Goal: Use online tool/utility: Utilize a website feature to perform a specific function

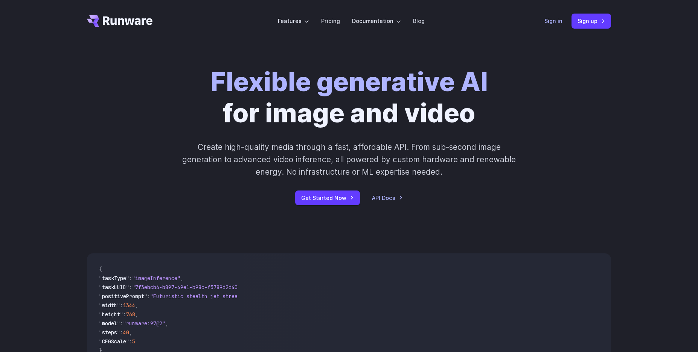
click at [556, 21] on link "Sign in" at bounding box center [554, 21] width 18 height 9
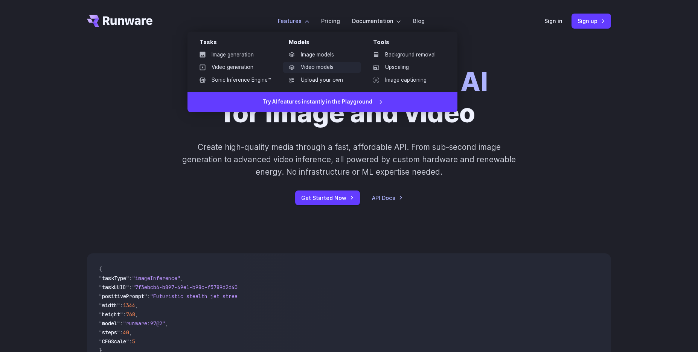
click at [322, 69] on link "Video models" at bounding box center [322, 67] width 78 height 11
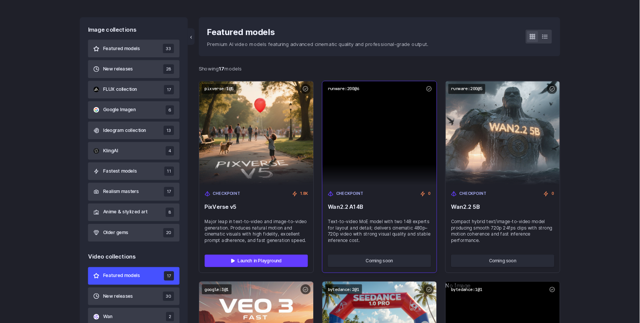
scroll to position [205, 0]
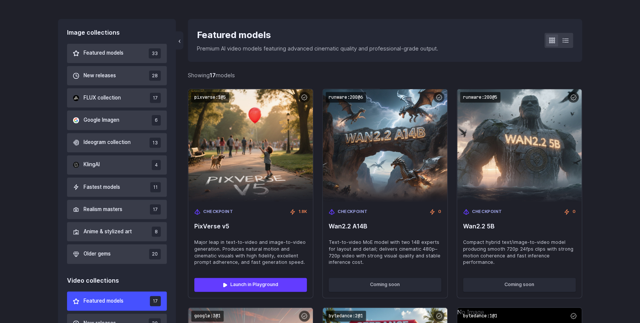
drag, startPoint x: 406, startPoint y: 166, endPoint x: 527, endPoint y: 70, distance: 154.6
click at [111, 49] on button "Featured models 33" at bounding box center [117, 53] width 100 height 19
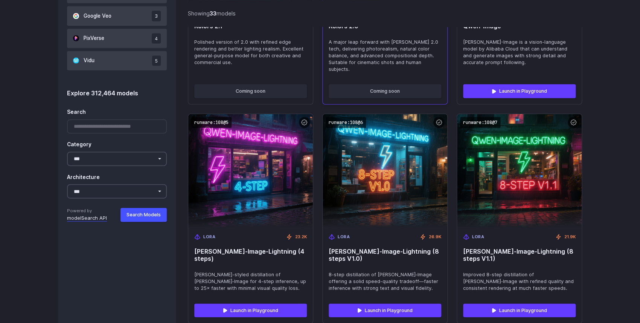
scroll to position [641, 0]
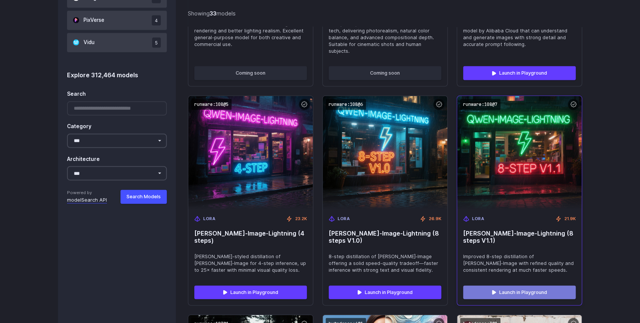
click at [526, 285] on link "Launch in Playground" at bounding box center [519, 292] width 113 height 14
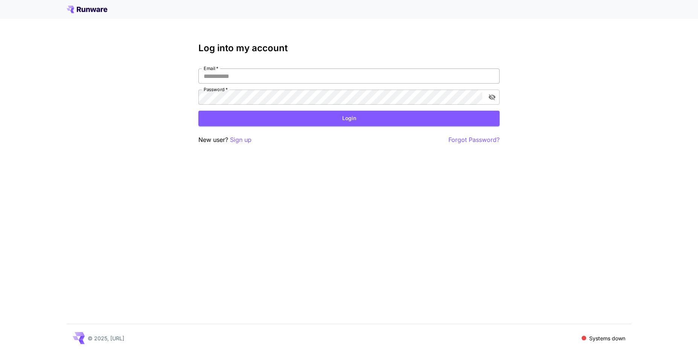
click at [264, 79] on input "Email   *" at bounding box center [348, 76] width 301 height 15
type input "**********"
click button "Login" at bounding box center [348, 118] width 301 height 15
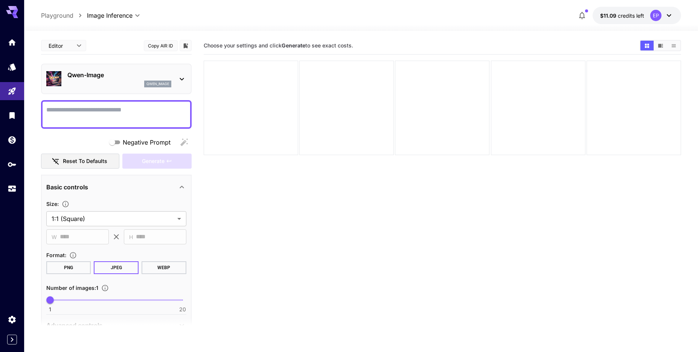
click at [254, 29] on div at bounding box center [361, 26] width 674 height 9
click at [284, 50] on div "Choose your settings and click Generate to see exact costs." at bounding box center [443, 45] width 478 height 11
click at [183, 77] on icon at bounding box center [181, 79] width 9 height 9
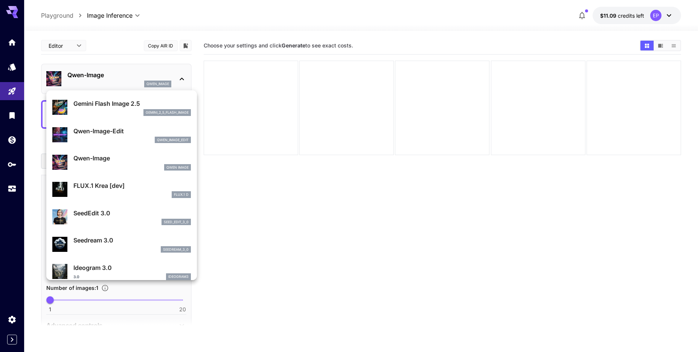
scroll to position [43, 0]
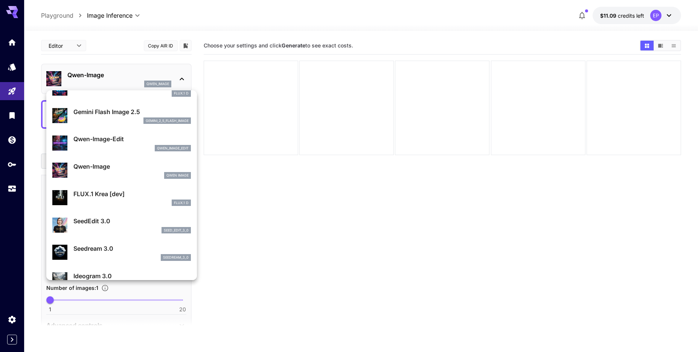
click at [113, 168] on p "Qwen-Image" at bounding box center [131, 166] width 117 height 9
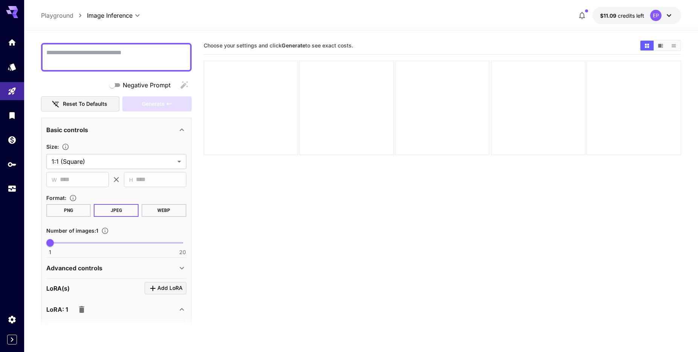
scroll to position [86, 0]
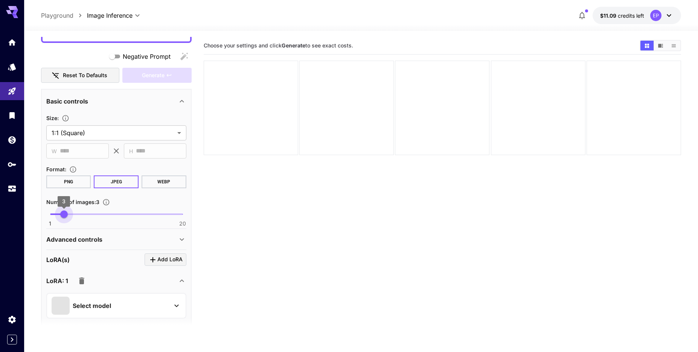
type input "*"
drag, startPoint x: 51, startPoint y: 215, endPoint x: 70, endPoint y: 213, distance: 19.3
click at [70, 213] on span "4" at bounding box center [71, 215] width 8 height 8
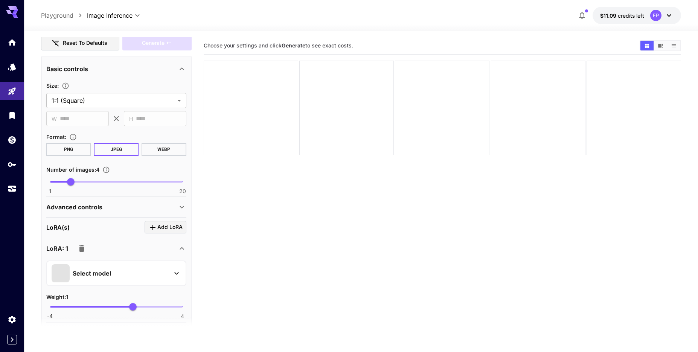
scroll to position [145, 0]
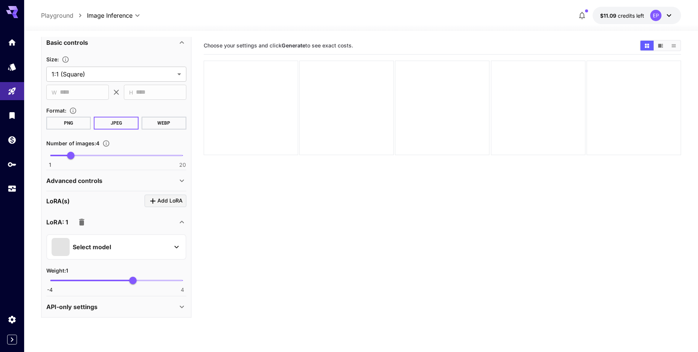
click at [173, 249] on icon at bounding box center [176, 247] width 9 height 9
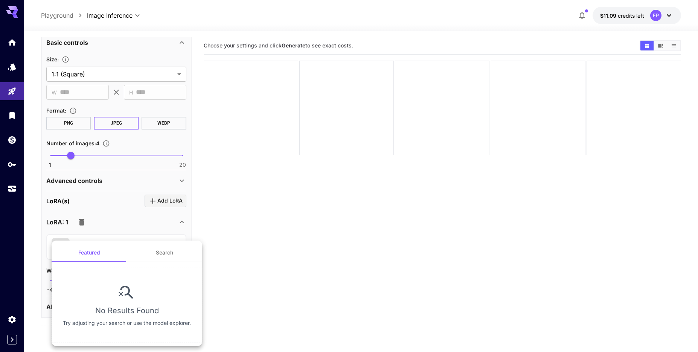
click at [226, 224] on div at bounding box center [349, 176] width 698 height 352
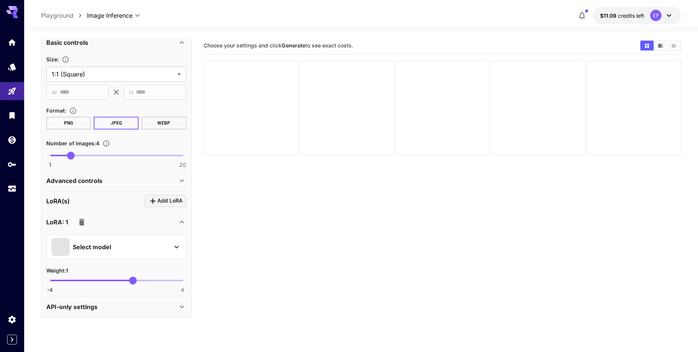
scroll to position [0, 0]
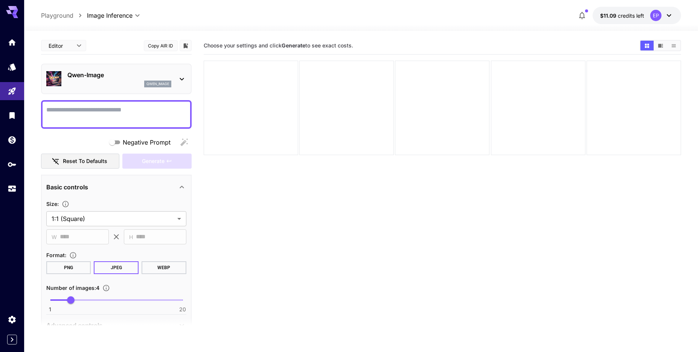
click at [102, 112] on textarea "Negative Prompt" at bounding box center [116, 114] width 140 height 18
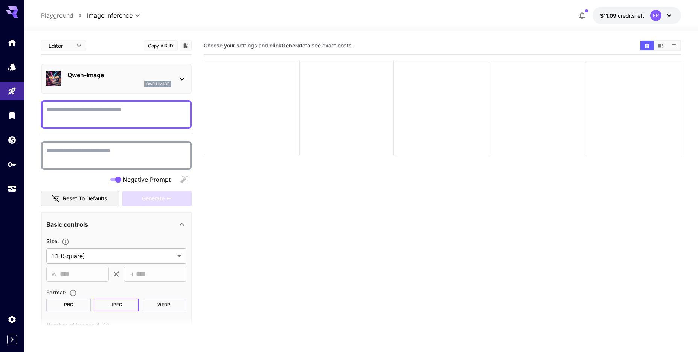
click at [101, 149] on textarea "Negative Prompt" at bounding box center [116, 155] width 140 height 18
type textarea "**********"
click at [95, 121] on textarea "Negative Prompt" at bounding box center [116, 114] width 140 height 18
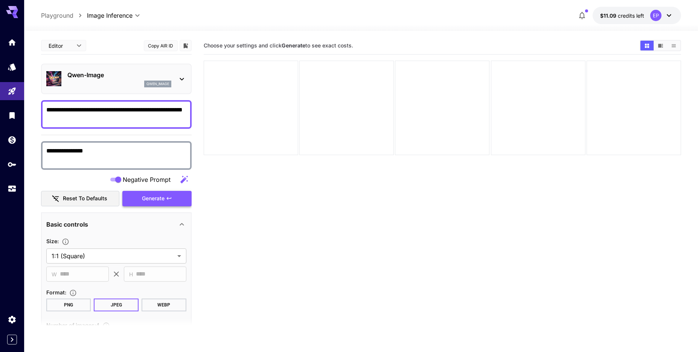
type textarea "**********"
click at [144, 197] on span "Generate" at bounding box center [153, 198] width 23 height 9
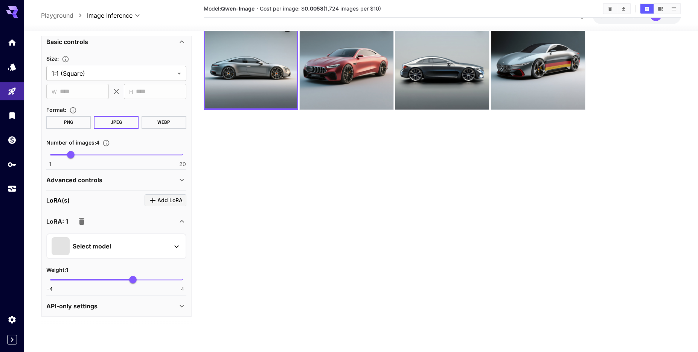
scroll to position [59, 0]
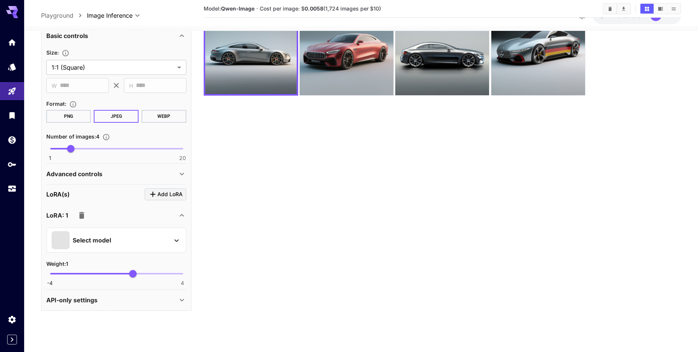
click at [84, 306] on div "API-only settings" at bounding box center [116, 300] width 140 height 18
click at [88, 170] on p "Advanced controls" at bounding box center [74, 173] width 56 height 9
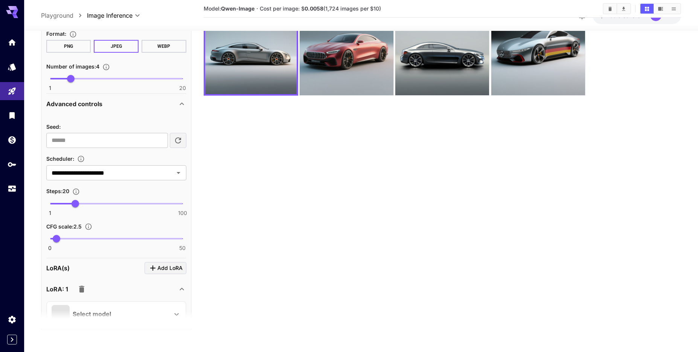
scroll to position [268, 0]
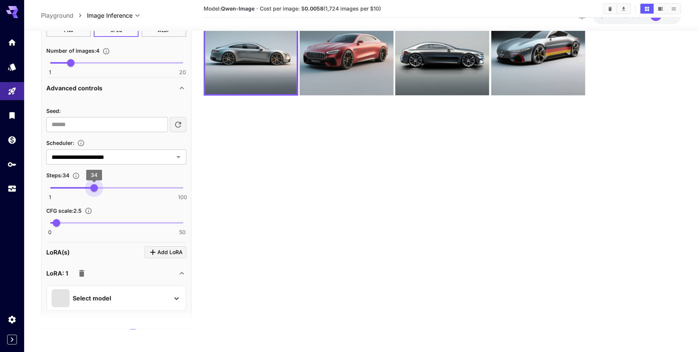
type input "**"
drag, startPoint x: 74, startPoint y: 187, endPoint x: 95, endPoint y: 191, distance: 21.4
click at [95, 191] on span "35" at bounding box center [96, 188] width 8 height 8
click at [56, 222] on span "2.3" at bounding box center [56, 223] width 8 height 8
type input "***"
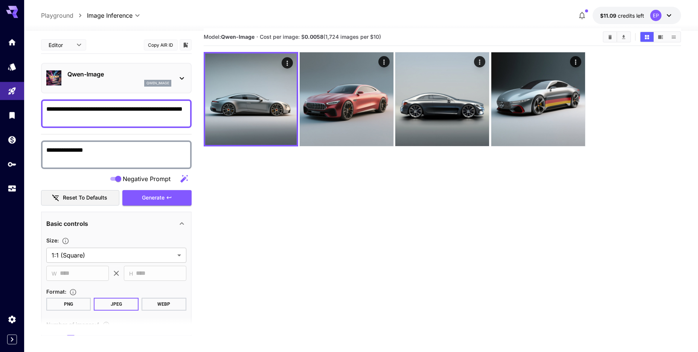
scroll to position [0, 0]
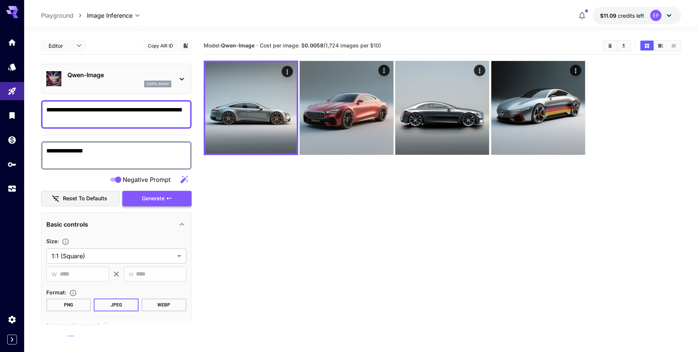
click at [156, 196] on span "Generate" at bounding box center [153, 198] width 23 height 9
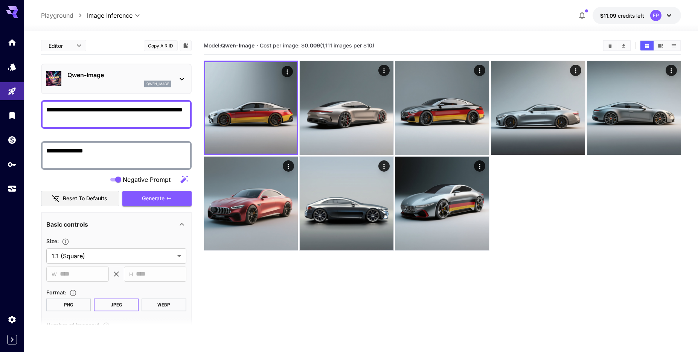
click at [96, 79] on div "Qwen-Image qwen_image" at bounding box center [119, 78] width 104 height 17
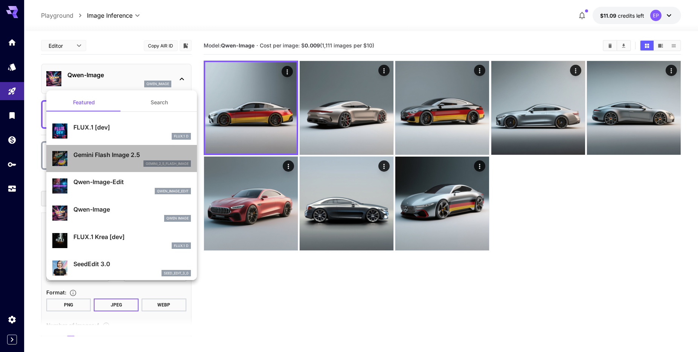
click at [120, 157] on p "Gemini Flash Image 2.5" at bounding box center [131, 154] width 117 height 9
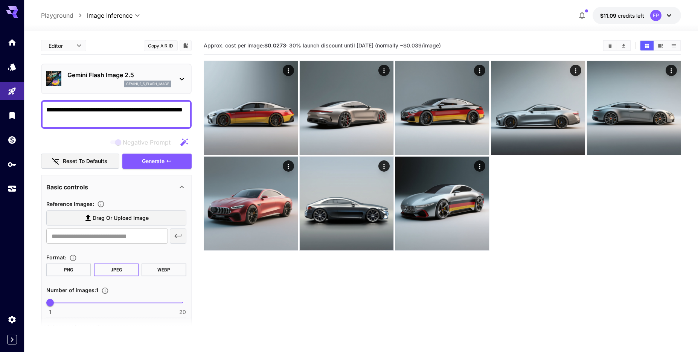
click at [63, 296] on section "Number of images : 1 1 20 1" at bounding box center [116, 299] width 140 height 29
drag, startPoint x: 61, startPoint y: 302, endPoint x: 69, endPoint y: 305, distance: 8.3
click at [69, 305] on span "1 20 4" at bounding box center [116, 302] width 133 height 11
drag, startPoint x: 69, startPoint y: 305, endPoint x: 76, endPoint y: 305, distance: 7.9
click at [76, 305] on span "5" at bounding box center [78, 303] width 8 height 8
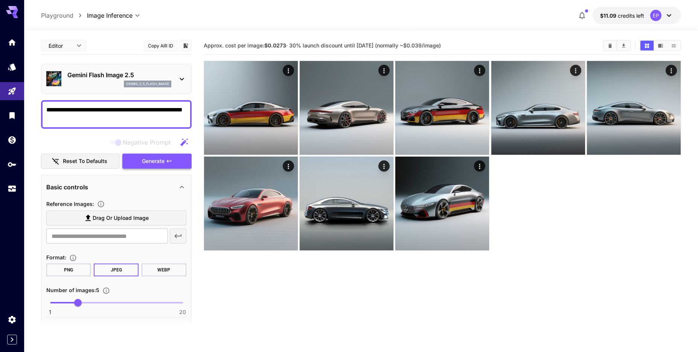
click at [153, 159] on span "Generate" at bounding box center [153, 161] width 23 height 9
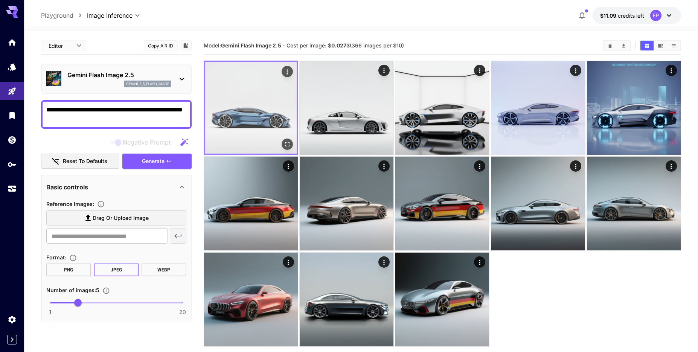
click at [277, 102] on img at bounding box center [251, 108] width 92 height 92
click at [263, 98] on img at bounding box center [251, 108] width 92 height 92
click at [248, 112] on img at bounding box center [251, 108] width 92 height 92
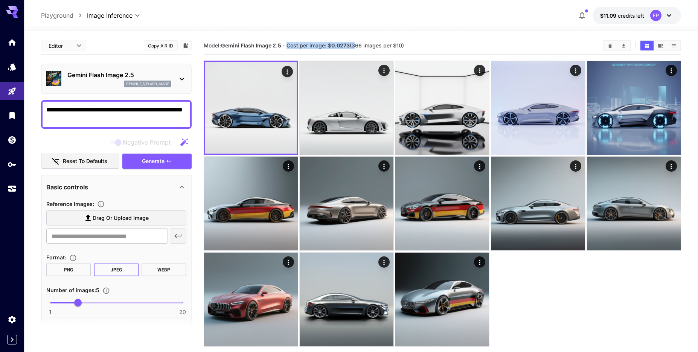
drag, startPoint x: 355, startPoint y: 43, endPoint x: 412, endPoint y: 40, distance: 56.9
click at [410, 40] on div "Model: Gemini Flash Image 2.5 · Cost per image: $ 0.0273 (366 images per $10)" at bounding box center [443, 45] width 478 height 11
click at [412, 40] on div "Model: Gemini Flash Image 2.5 · Cost per image: $ 0.0273 (366 images per $10)" at bounding box center [443, 46] width 478 height 18
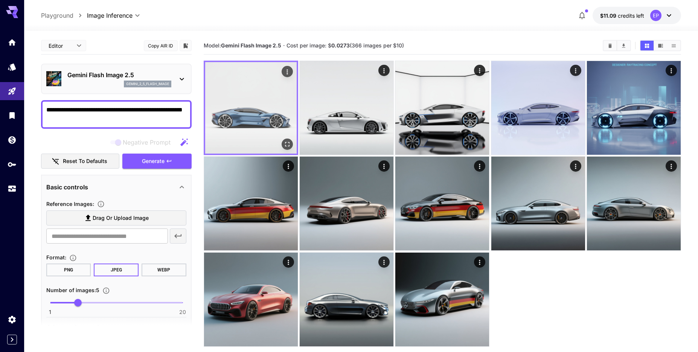
click at [282, 107] on img at bounding box center [251, 108] width 92 height 92
click at [277, 114] on img at bounding box center [251, 108] width 92 height 92
click at [277, 113] on img at bounding box center [251, 108] width 92 height 92
click at [288, 146] on icon "Open in fullscreen" at bounding box center [288, 144] width 8 height 8
click at [290, 149] on button "Open in fullscreen" at bounding box center [287, 144] width 11 height 11
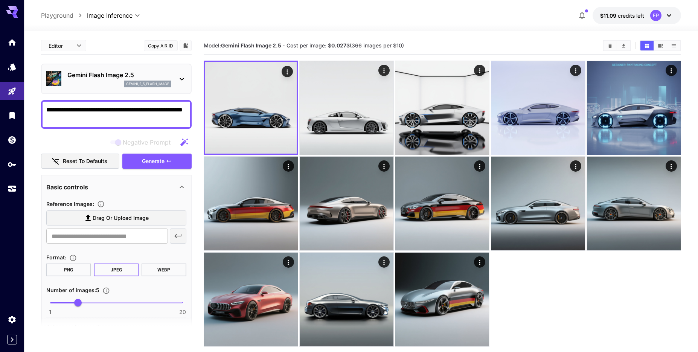
click at [91, 119] on textarea "**********" at bounding box center [116, 114] width 140 height 18
click at [83, 75] on p "Gemini Flash Image 2.5" at bounding box center [119, 74] width 104 height 9
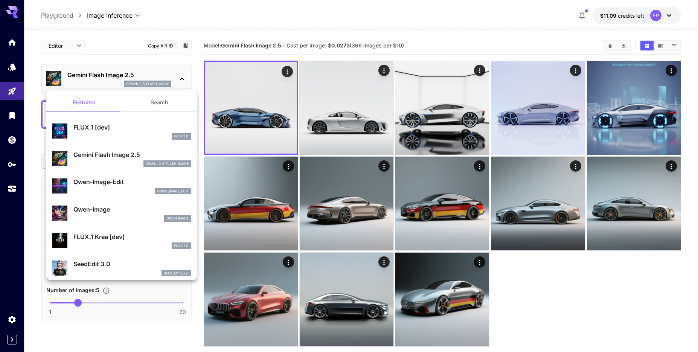
scroll to position [43, 0]
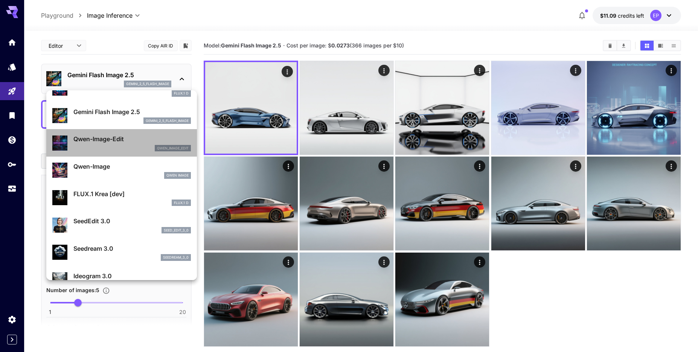
click at [105, 148] on div "qwen_image_edit" at bounding box center [131, 148] width 117 height 7
type input "*"
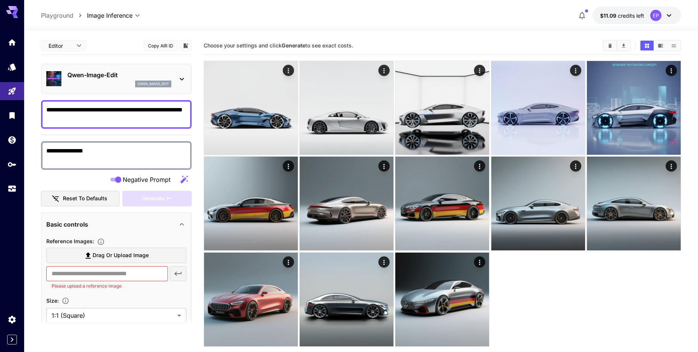
click at [105, 84] on div "qwen_image_edit" at bounding box center [119, 84] width 104 height 7
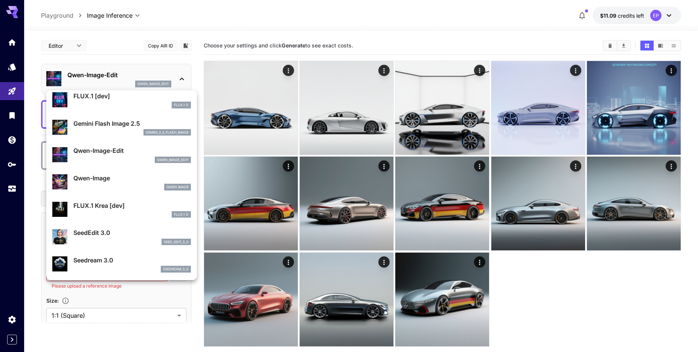
scroll to position [43, 0]
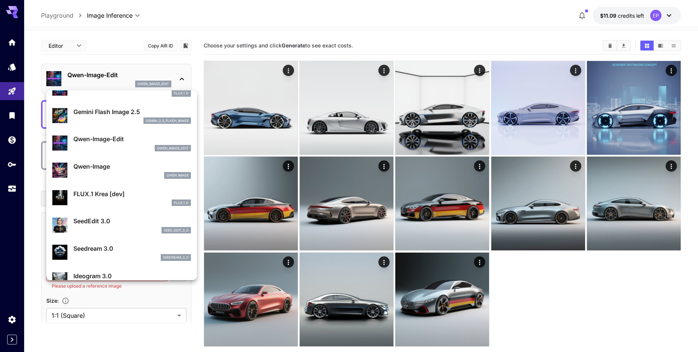
click at [127, 166] on p "Qwen-Image" at bounding box center [131, 166] width 117 height 9
type input "**"
type input "***"
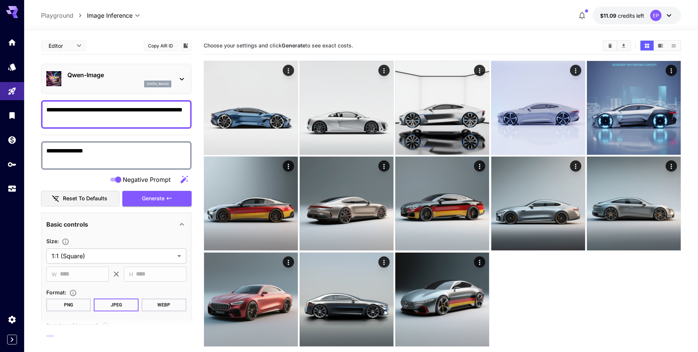
click at [110, 72] on p "Qwen-Image" at bounding box center [119, 74] width 104 height 9
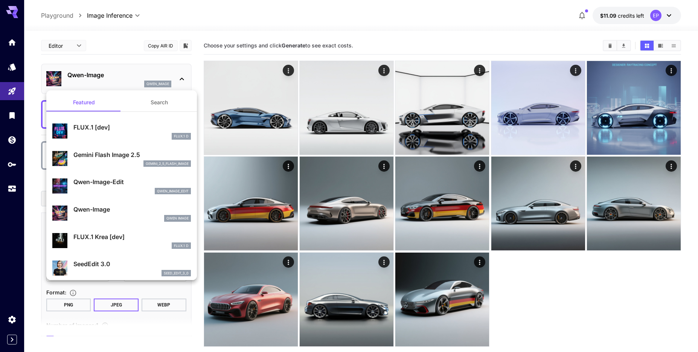
click at [140, 102] on button "Search" at bounding box center [159, 102] width 75 height 18
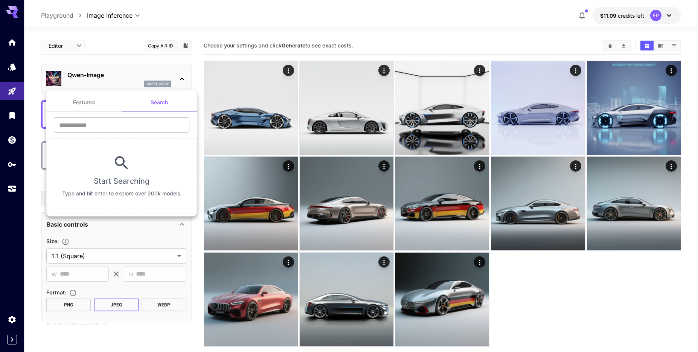
click at [104, 123] on input "text" at bounding box center [122, 124] width 136 height 15
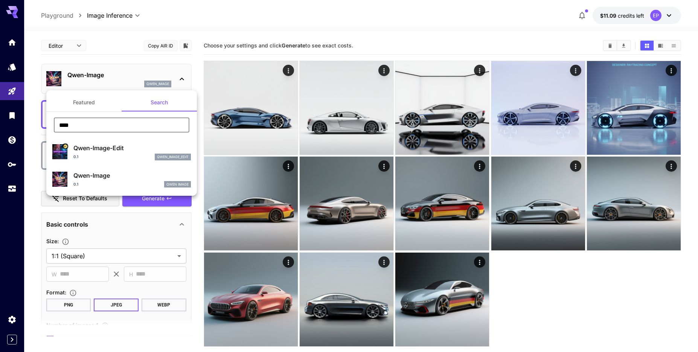
type input "****"
click at [122, 66] on div at bounding box center [349, 176] width 698 height 352
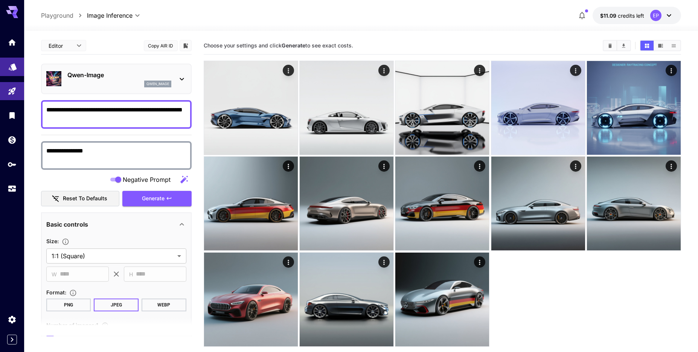
click at [10, 75] on link at bounding box center [12, 67] width 24 height 18
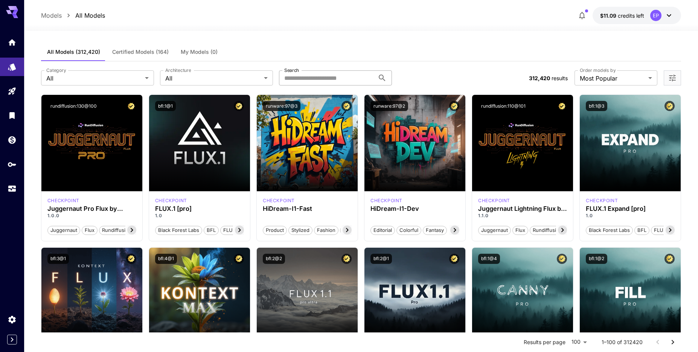
click at [326, 80] on input "Search" at bounding box center [327, 77] width 96 height 15
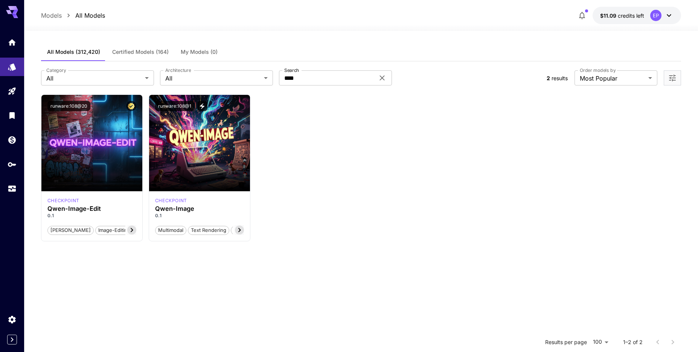
drag, startPoint x: 10, startPoint y: 8, endPoint x: 19, endPoint y: -11, distance: 21.6
click at [310, 83] on input "****" at bounding box center [327, 77] width 96 height 15
type input "**********"
click at [613, 81] on body "**********" at bounding box center [349, 244] width 698 height 489
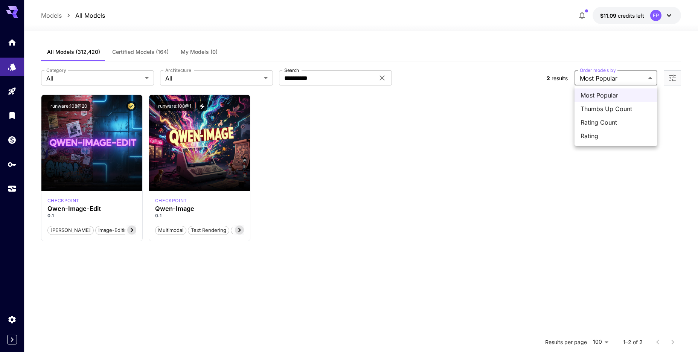
click at [613, 80] on div at bounding box center [349, 176] width 698 height 352
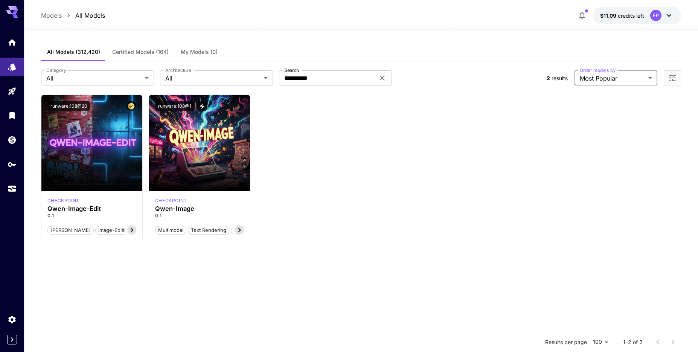
click at [673, 78] on icon "Open more filters" at bounding box center [672, 78] width 7 height 7
click at [18, 38] on link at bounding box center [12, 42] width 24 height 18
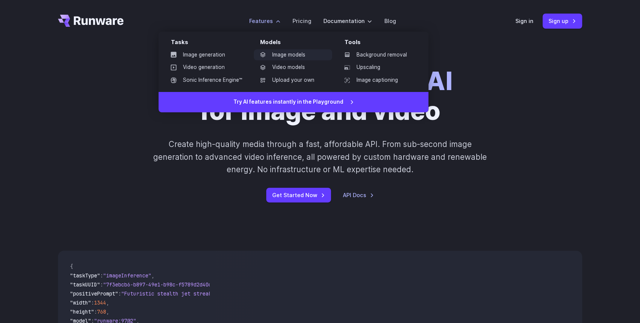
click at [287, 57] on link "Image models" at bounding box center [293, 54] width 78 height 11
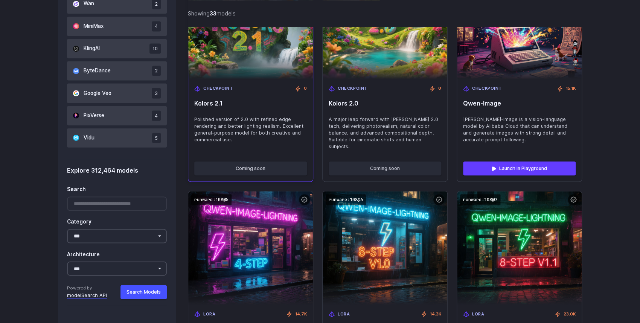
scroll to position [621, 0]
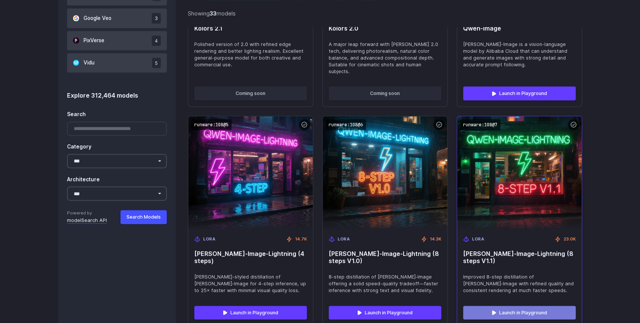
click at [526, 305] on link "Launch in Playground" at bounding box center [519, 312] width 113 height 14
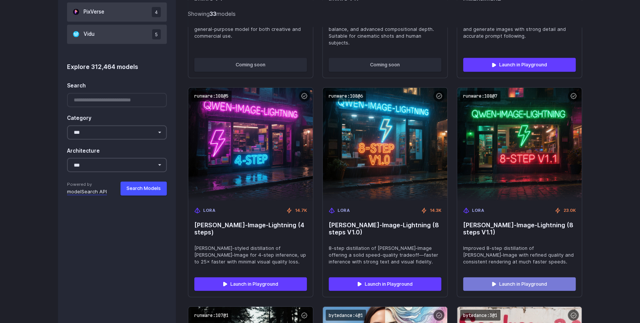
scroll to position [673, 0]
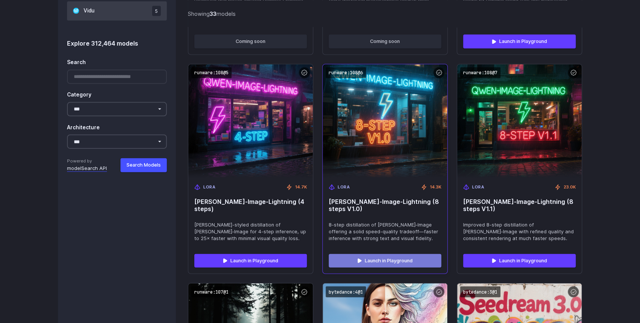
click at [408, 254] on link "Launch in Playground" at bounding box center [385, 261] width 113 height 14
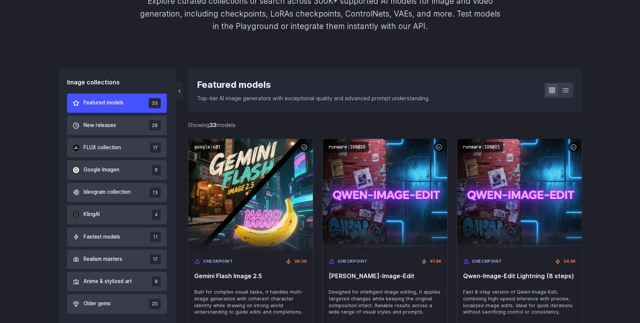
scroll to position [0, 0]
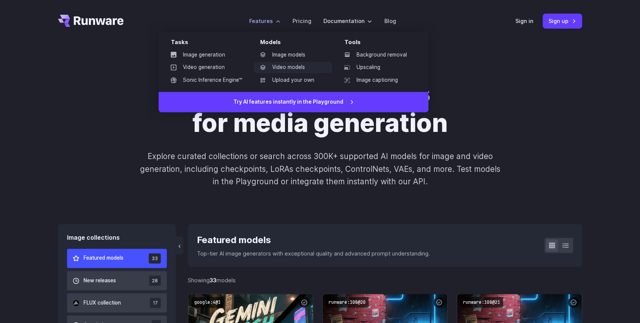
click at [279, 72] on link "Video models" at bounding box center [293, 67] width 78 height 11
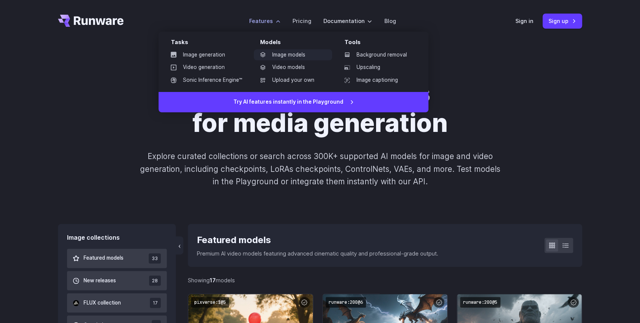
click at [289, 55] on link "Image models" at bounding box center [293, 54] width 78 height 11
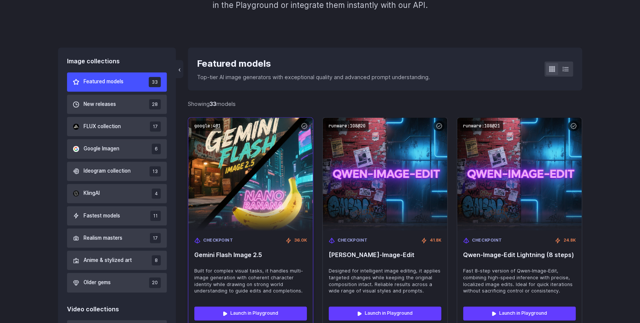
scroll to position [259, 0]
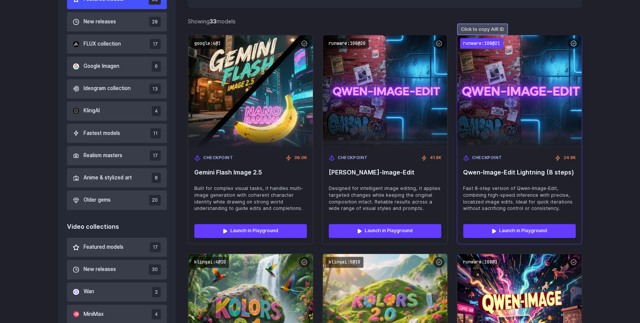
click at [480, 45] on code "runware:108@21" at bounding box center [481, 43] width 43 height 11
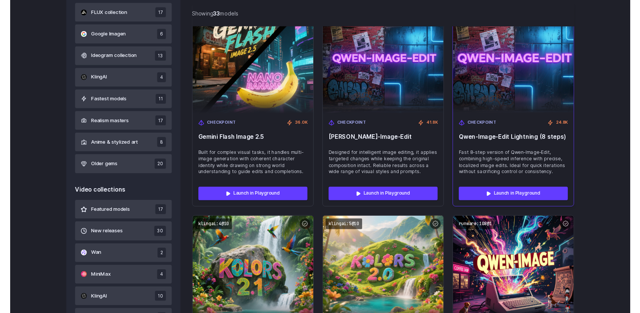
scroll to position [311, 0]
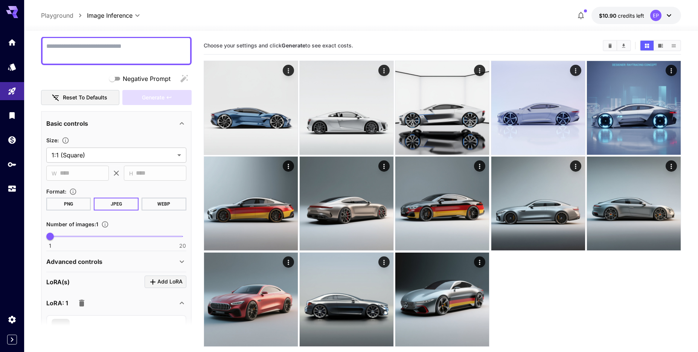
scroll to position [145, 0]
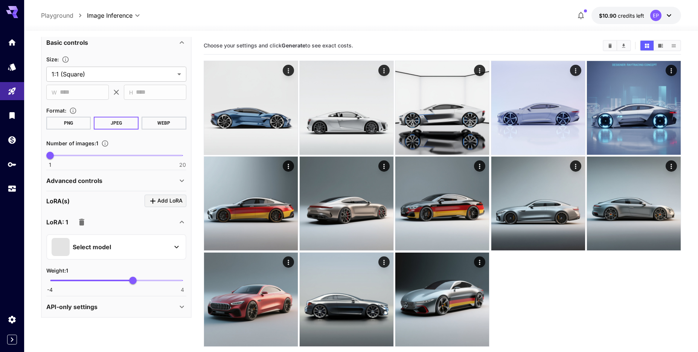
click at [142, 252] on div "Select model" at bounding box center [110, 247] width 117 height 18
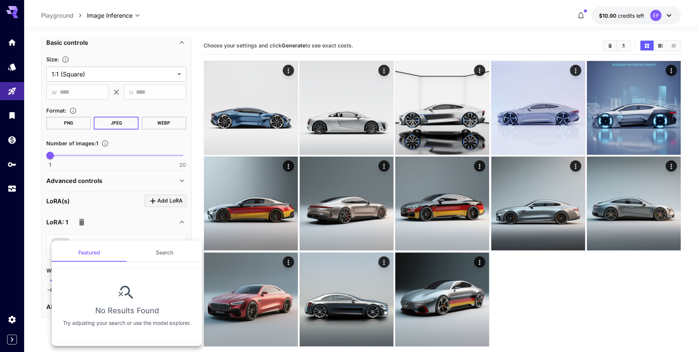
click at [153, 253] on button "Search" at bounding box center [164, 253] width 75 height 18
click at [97, 227] on button "Featured" at bounding box center [89, 232] width 75 height 18
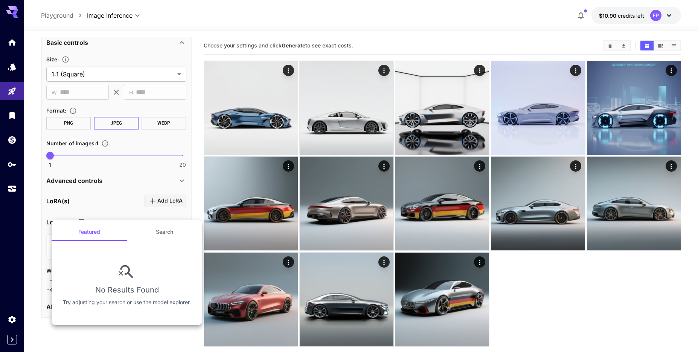
click at [31, 163] on div at bounding box center [349, 176] width 698 height 352
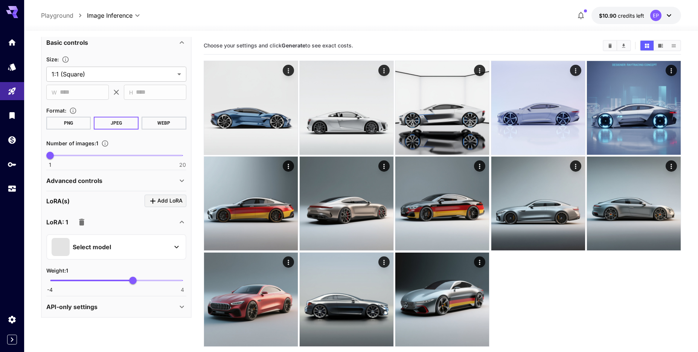
click at [110, 311] on div "API-only settings" at bounding box center [116, 307] width 140 height 18
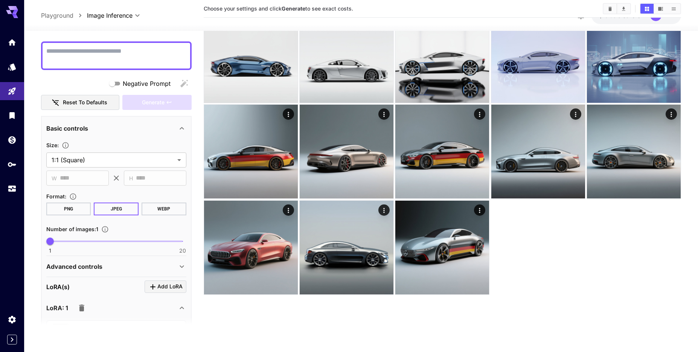
scroll to position [0, 0]
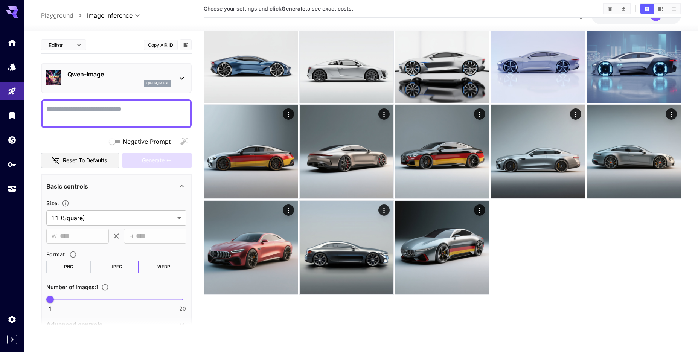
click at [120, 76] on p "Qwen-Image" at bounding box center [119, 74] width 104 height 9
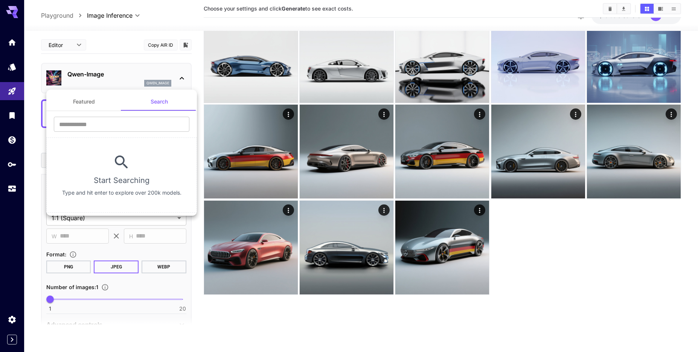
click at [120, 76] on div at bounding box center [349, 176] width 698 height 352
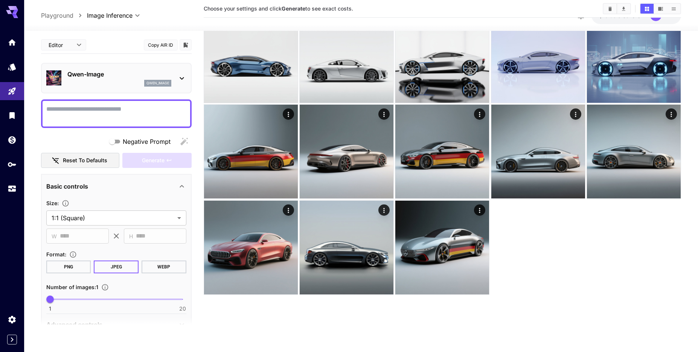
click at [120, 70] on p "Qwen-Image" at bounding box center [119, 74] width 104 height 9
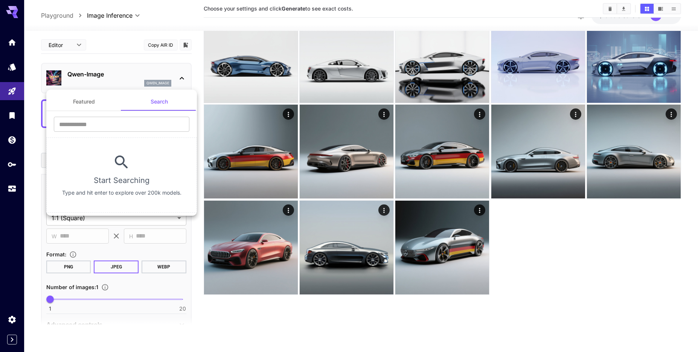
click at [120, 70] on div at bounding box center [349, 176] width 698 height 352
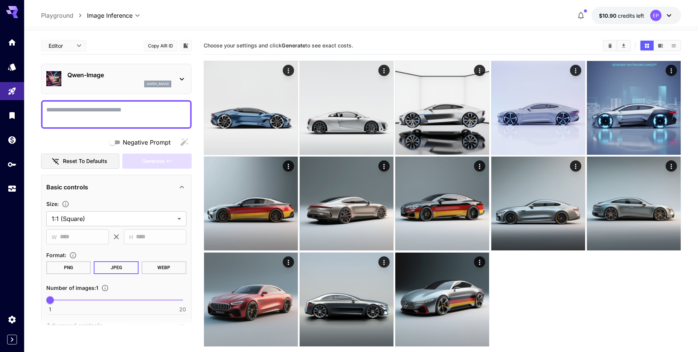
click at [108, 124] on div at bounding box center [116, 114] width 151 height 29
click at [104, 118] on textarea "Negative Prompt" at bounding box center [116, 114] width 140 height 18
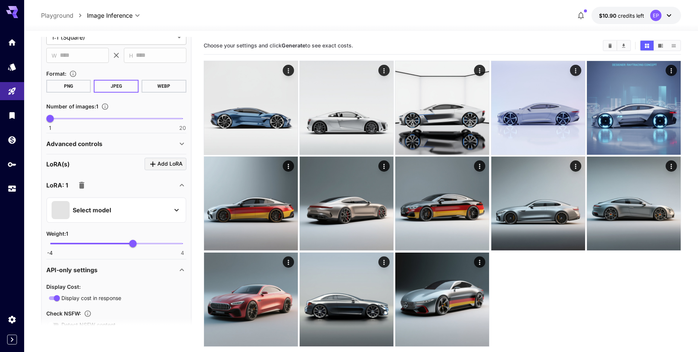
scroll to position [215, 0]
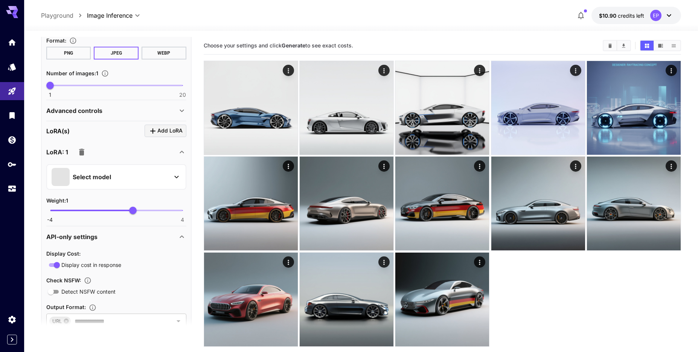
click at [69, 93] on div "1 20 1" at bounding box center [116, 89] width 140 height 18
click at [77, 88] on span "1 20 1" at bounding box center [116, 85] width 133 height 11
type input "*"
drag, startPoint x: 75, startPoint y: 85, endPoint x: 69, endPoint y: 88, distance: 6.2
click at [69, 88] on span "4" at bounding box center [71, 86] width 8 height 8
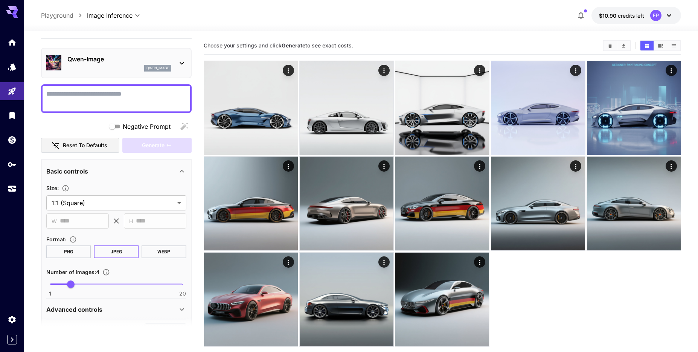
scroll to position [0, 0]
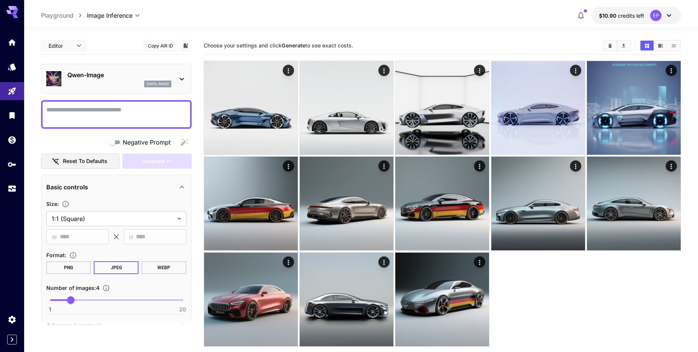
click at [99, 108] on textarea "Negative Prompt" at bounding box center [116, 114] width 140 height 18
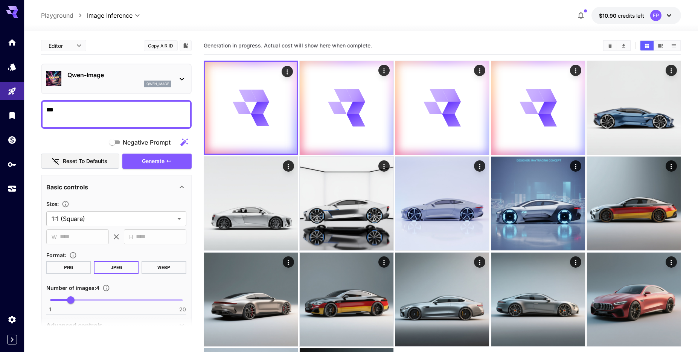
type textarea "***"
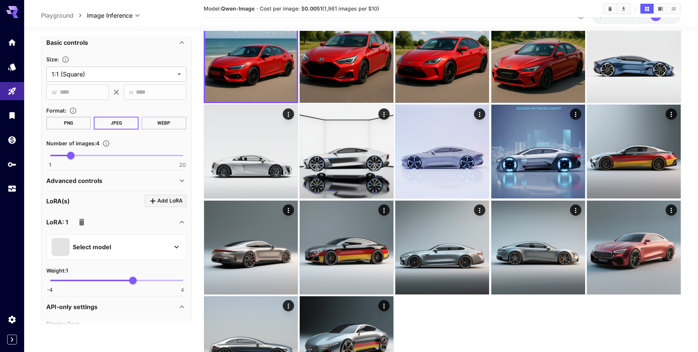
scroll to position [230, 0]
click at [81, 183] on p "Advanced controls" at bounding box center [74, 180] width 56 height 9
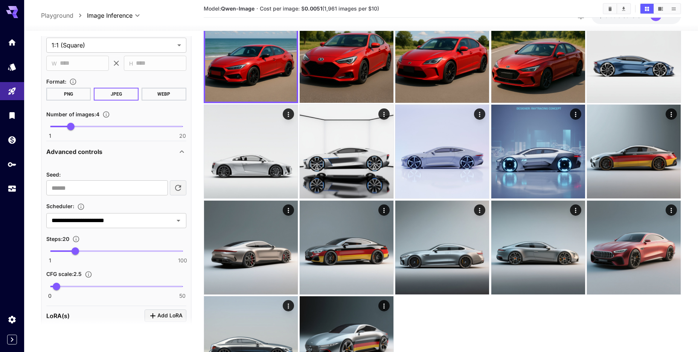
scroll to position [187, 0]
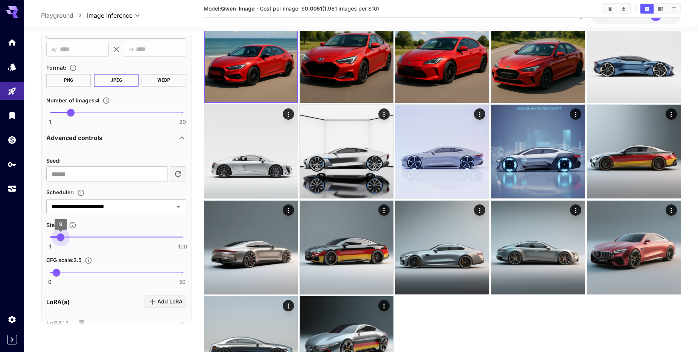
drag, startPoint x: 73, startPoint y: 241, endPoint x: 60, endPoint y: 240, distance: 13.2
click at [60, 240] on span "9" at bounding box center [61, 237] width 8 height 8
type input "*"
click at [59, 240] on span "8" at bounding box center [60, 237] width 8 height 8
click at [56, 275] on span "2.2" at bounding box center [56, 273] width 8 height 8
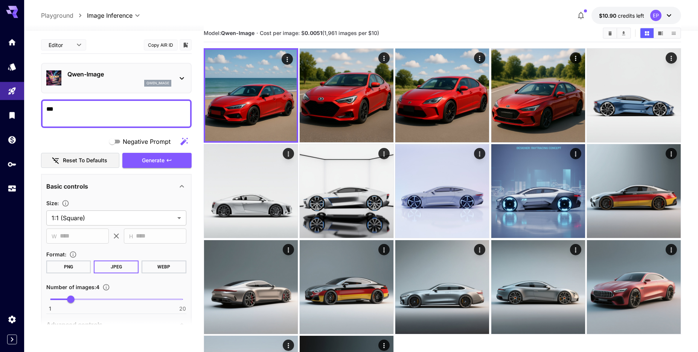
scroll to position [0, 0]
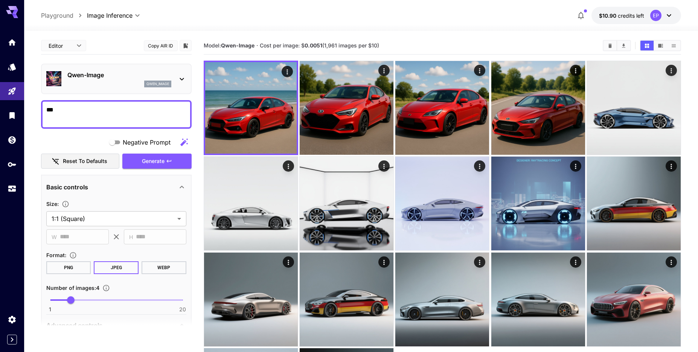
click at [158, 164] on span "Generate" at bounding box center [153, 161] width 23 height 9
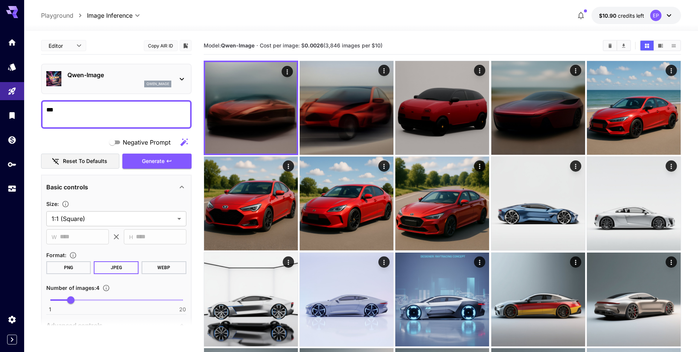
scroll to position [172, 0]
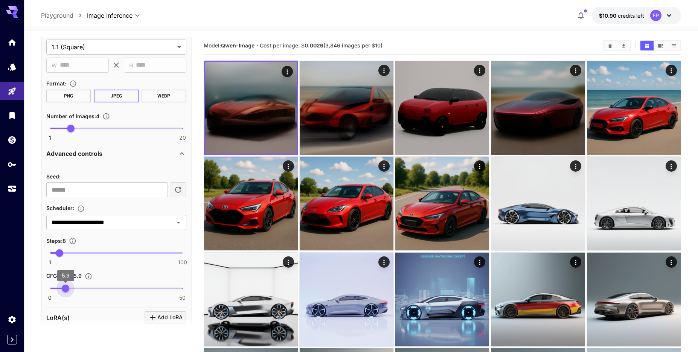
click at [66, 291] on span "0 50 5.9" at bounding box center [116, 288] width 133 height 11
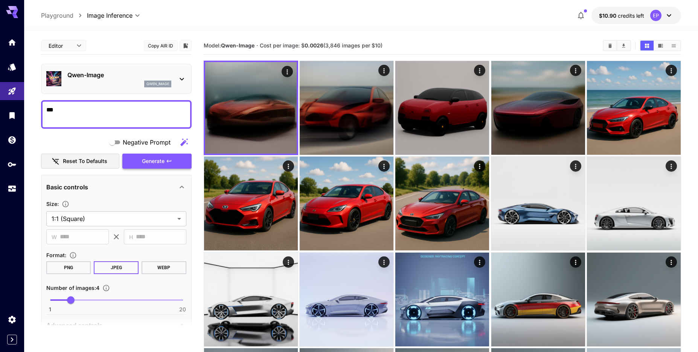
click at [171, 162] on icon "button" at bounding box center [169, 161] width 6 height 6
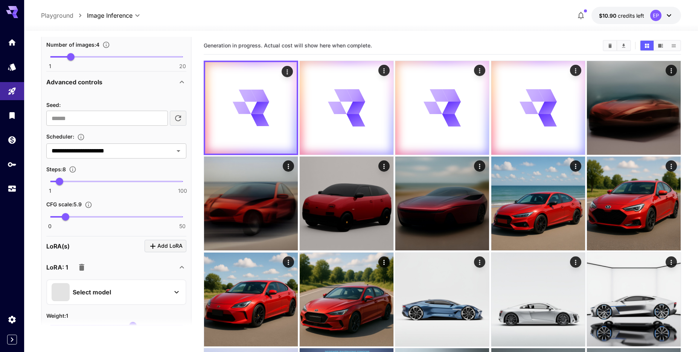
scroll to position [258, 0]
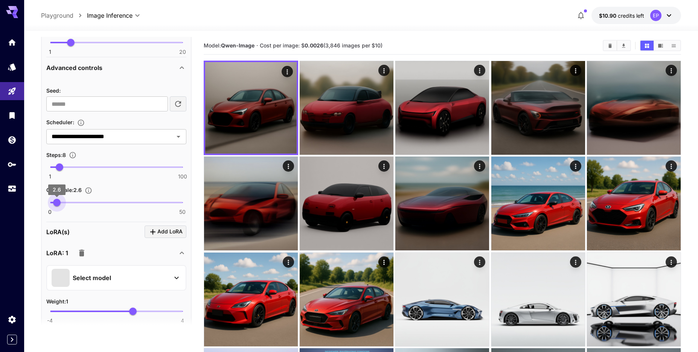
type input "***"
drag, startPoint x: 65, startPoint y: 203, endPoint x: 56, endPoint y: 211, distance: 12.2
click at [56, 211] on div "0 50 2.3" at bounding box center [116, 206] width 140 height 18
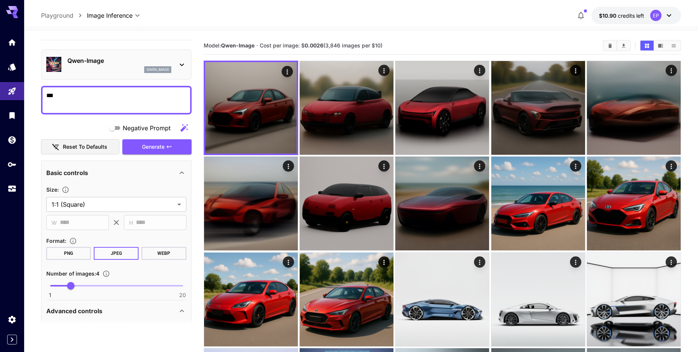
scroll to position [0, 0]
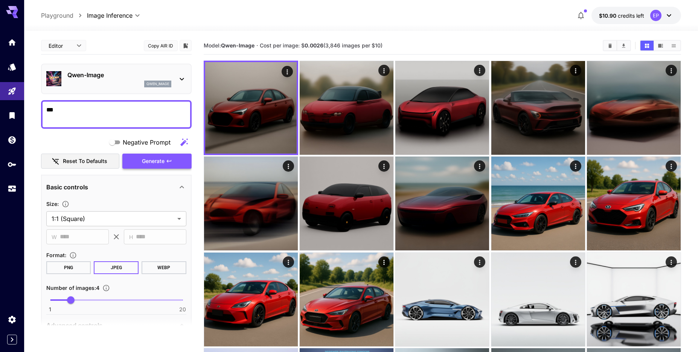
click at [180, 168] on button "Generate" at bounding box center [156, 161] width 69 height 15
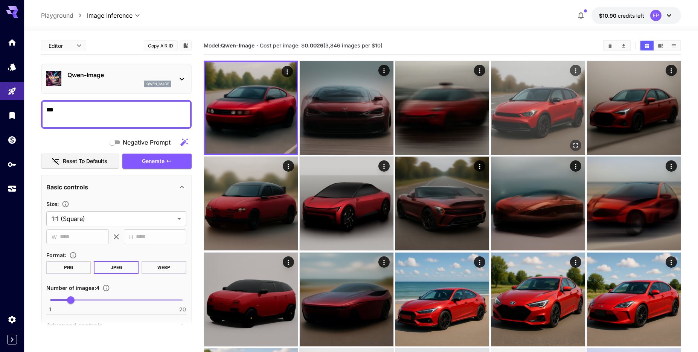
click at [551, 104] on img at bounding box center [538, 108] width 94 height 94
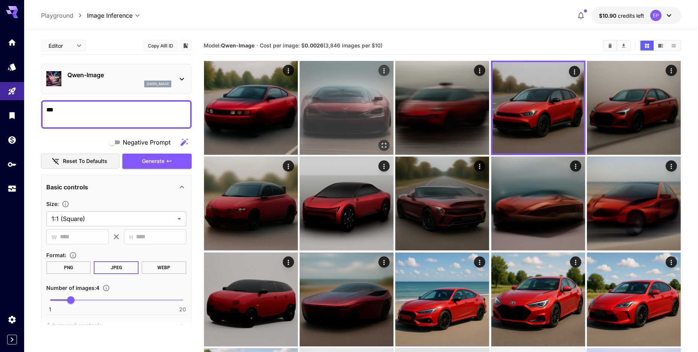
click at [374, 115] on img at bounding box center [347, 108] width 94 height 94
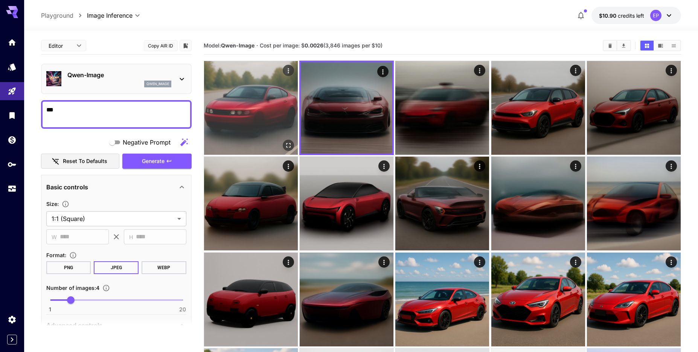
click at [282, 113] on img at bounding box center [251, 108] width 94 height 94
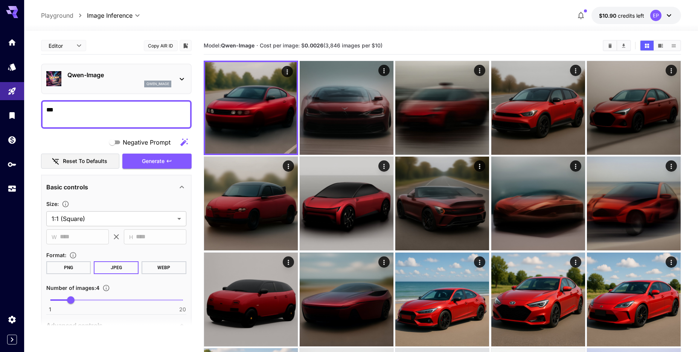
click at [332, 44] on span "Cost per image: $ 0.0026 (3,846 images per $10)" at bounding box center [321, 45] width 123 height 6
click at [348, 40] on div "Model: Qwen-Image · Cost per image: $ 0.0026 (3,846 images per $10)" at bounding box center [443, 45] width 478 height 11
drag, startPoint x: 346, startPoint y: 46, endPoint x: 319, endPoint y: 42, distance: 26.6
click at [319, 42] on h5 "Cost per image: $ 0.0026 (3,846 images per $10)" at bounding box center [321, 45] width 123 height 7
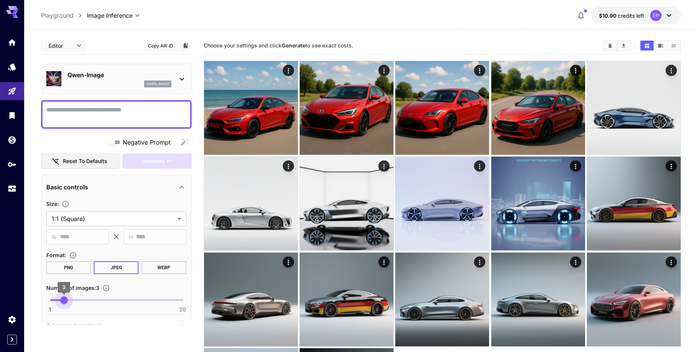
type input "*"
drag, startPoint x: 61, startPoint y: 303, endPoint x: 70, endPoint y: 305, distance: 9.3
click at [70, 305] on span "1 20 4" at bounding box center [116, 299] width 133 height 11
click at [88, 120] on textarea "Negative Prompt" at bounding box center [116, 114] width 140 height 18
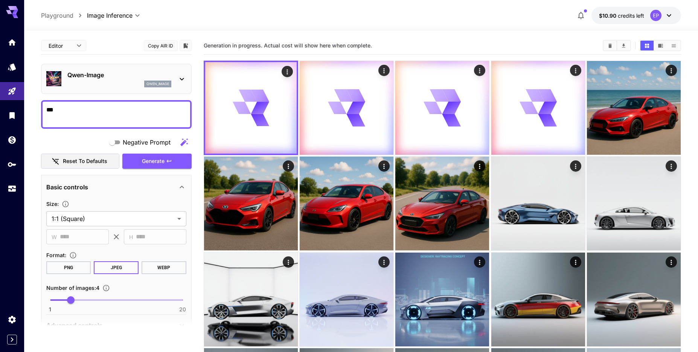
type textarea "***"
click at [155, 50] on button "Copy AIR ID" at bounding box center [161, 45] width 34 height 11
